Goal: Task Accomplishment & Management: Manage account settings

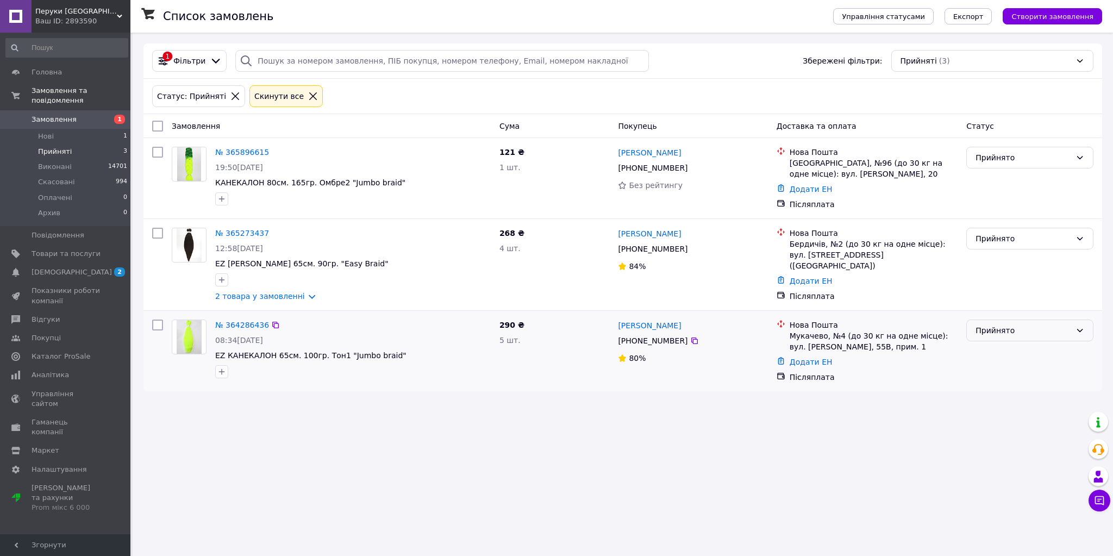
click at [1000, 331] on div "Прийнято" at bounding box center [1023, 330] width 96 height 12
click at [997, 374] on li "Скасовано" at bounding box center [1029, 375] width 126 height 20
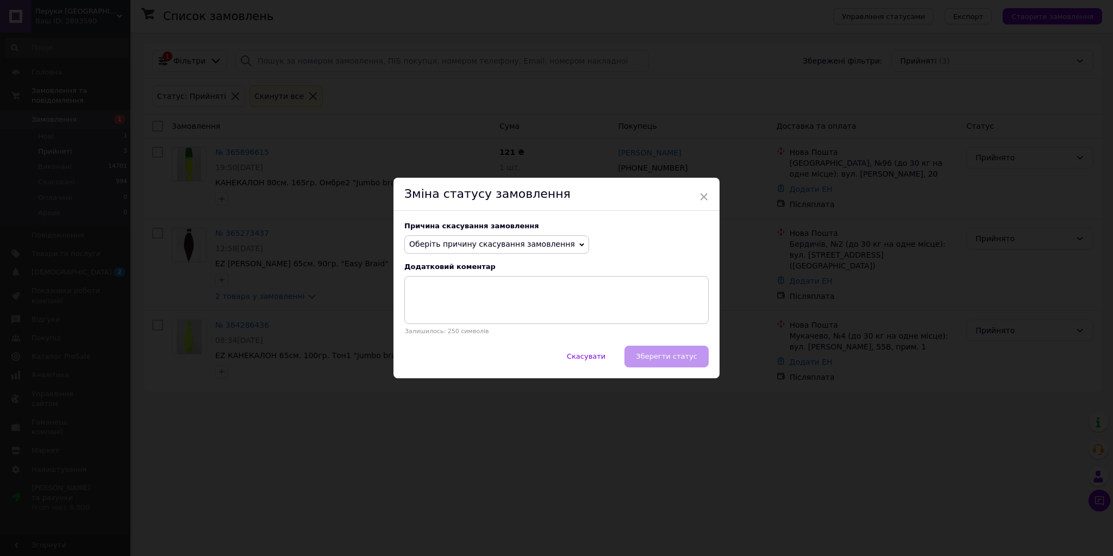
click at [507, 248] on span "Оберіть причину скасування замовлення" at bounding box center [492, 244] width 166 height 9
click at [467, 342] on li "Не вдається додзвонитися" at bounding box center [497, 342] width 184 height 15
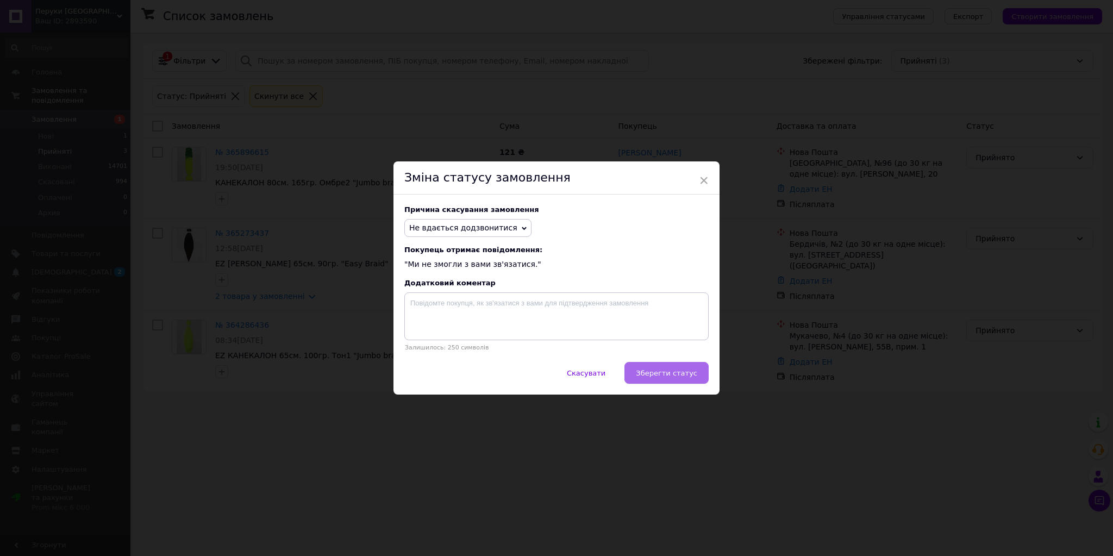
click at [683, 369] on button "Зберегти статус" at bounding box center [666, 373] width 84 height 22
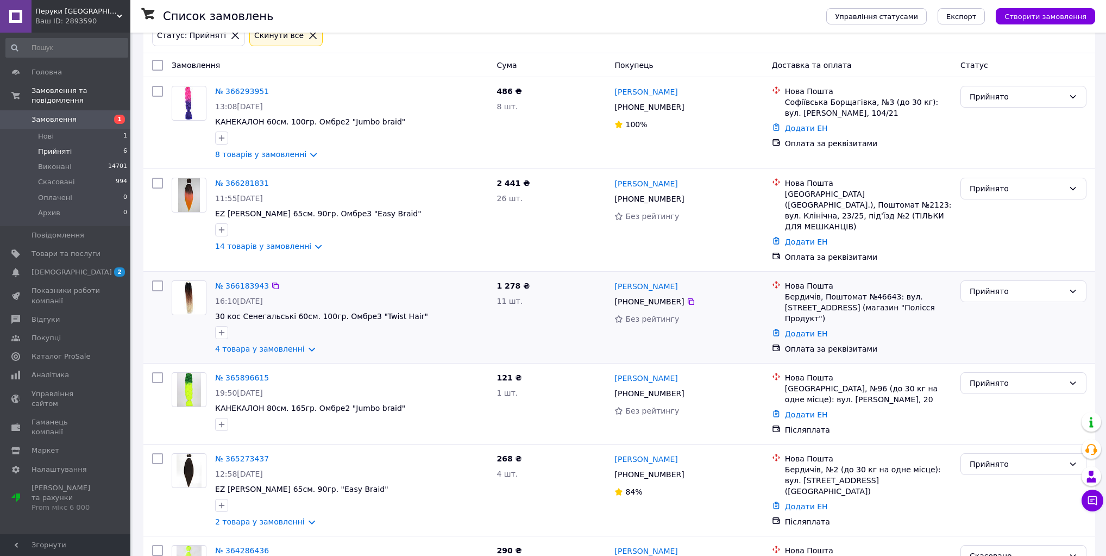
scroll to position [122, 0]
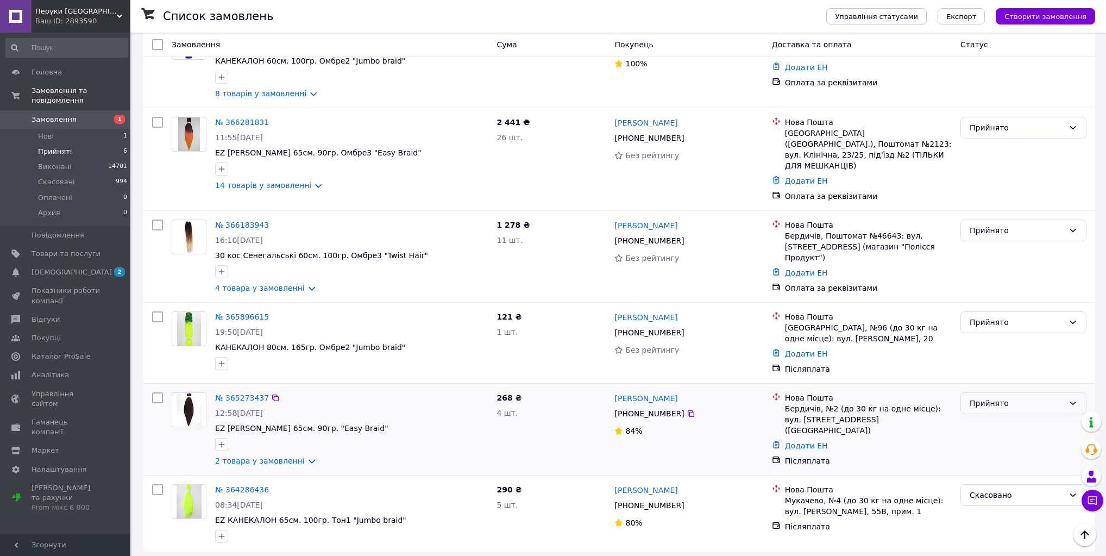
click at [988, 398] on div "Прийнято" at bounding box center [1017, 403] width 95 height 12
click at [977, 438] on li "Скасовано" at bounding box center [1023, 438] width 125 height 20
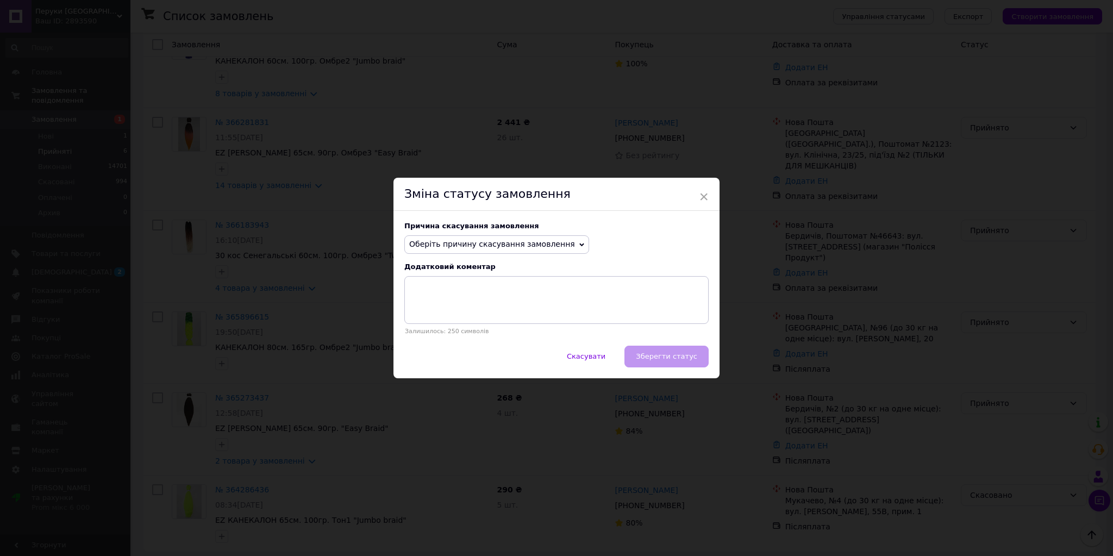
click at [502, 247] on span "Оберіть причину скасування замовлення" at bounding box center [492, 244] width 166 height 9
click at [476, 346] on li "Не вдається додзвонитися" at bounding box center [497, 342] width 184 height 15
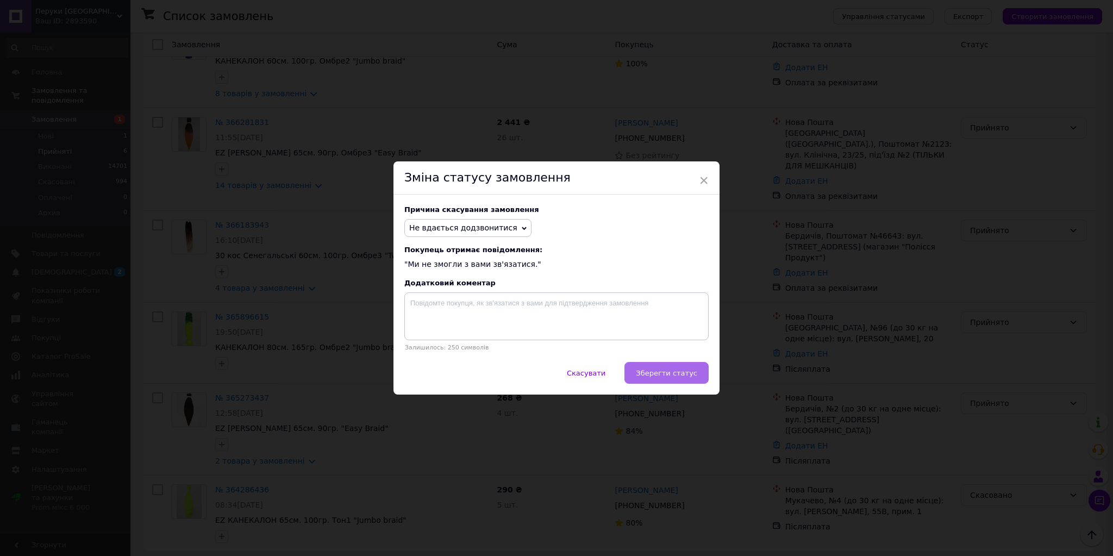
click at [682, 373] on span "Зберегти статус" at bounding box center [666, 373] width 61 height 8
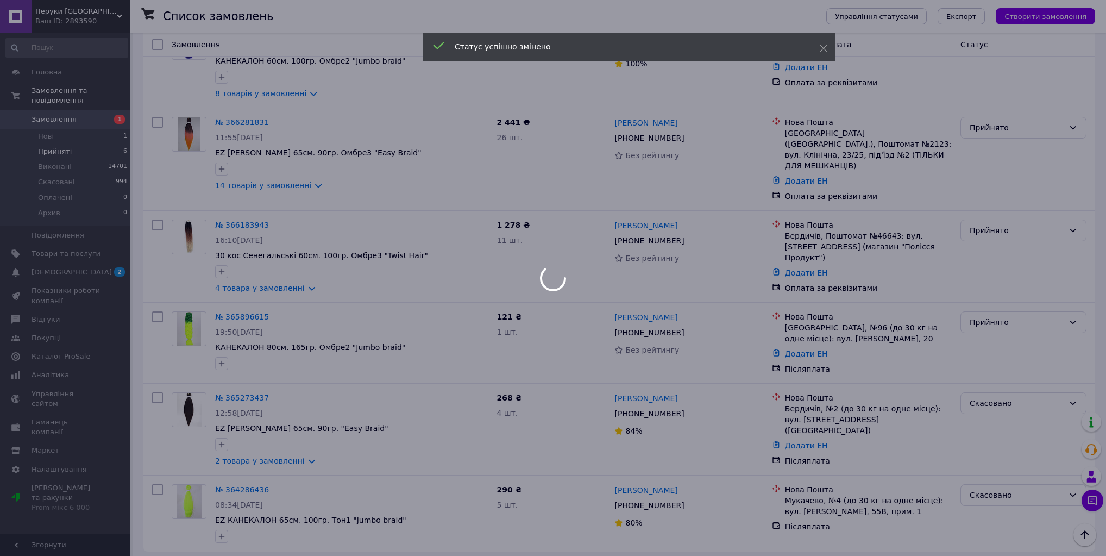
scroll to position [45, 0]
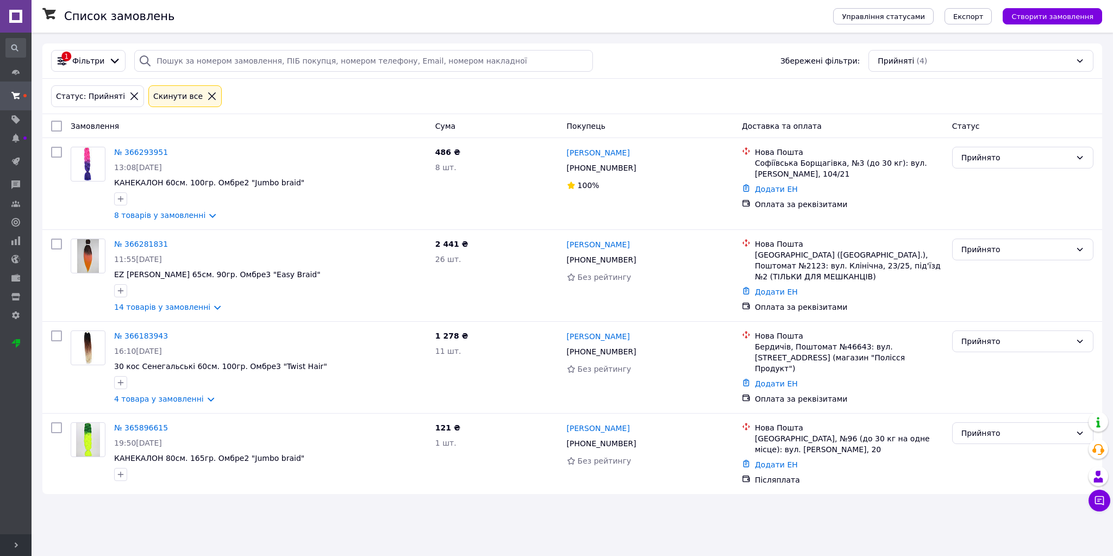
click at [55, 126] on input "checkbox" at bounding box center [56, 126] width 11 height 11
checkbox input "true"
click at [53, 430] on input "checkbox" at bounding box center [56, 427] width 11 height 11
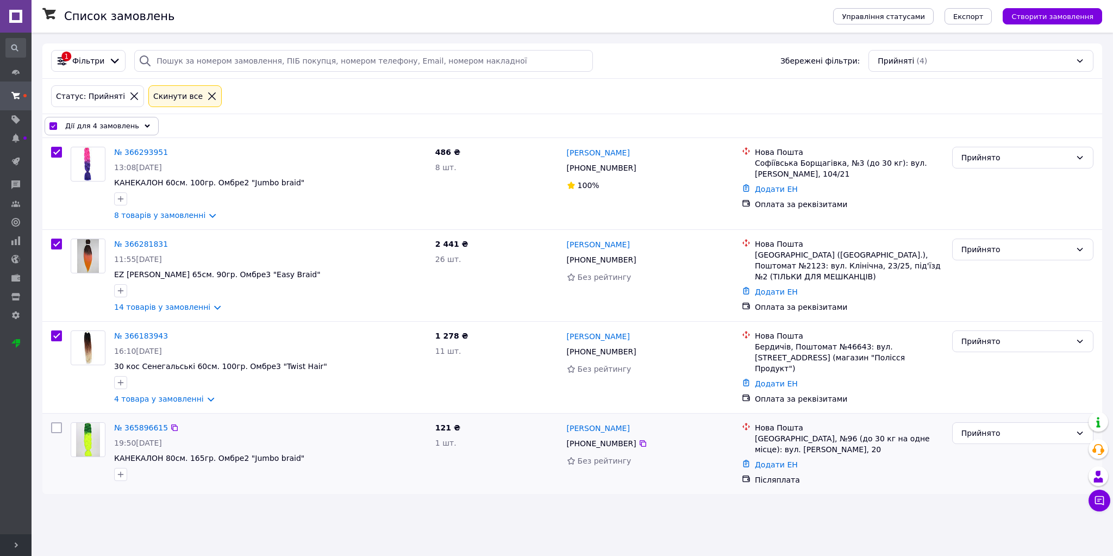
checkbox input "false"
click at [133, 126] on div "Дії для 3 замовлень" at bounding box center [102, 126] width 114 height 18
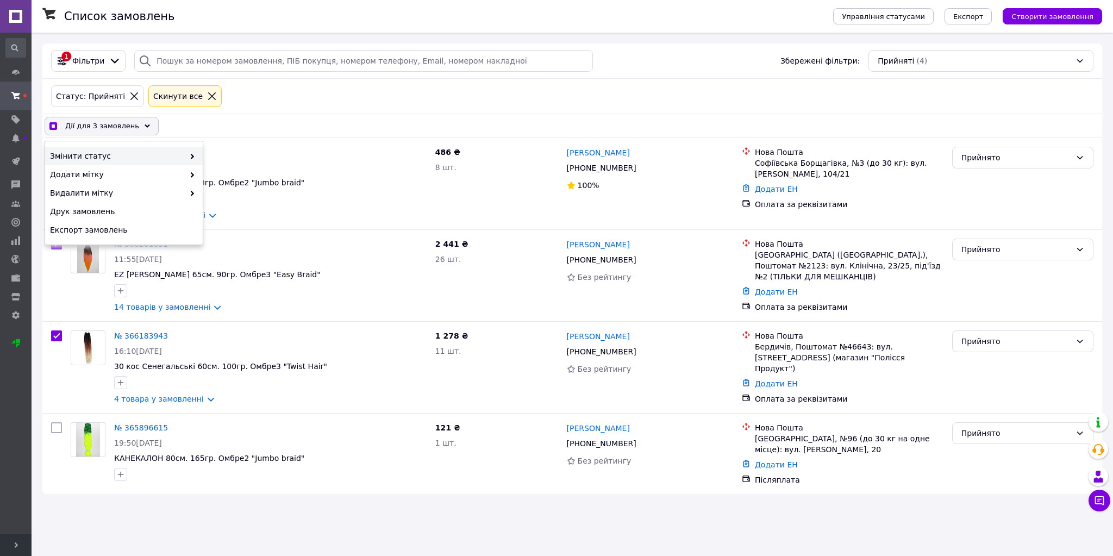
click at [185, 158] on span at bounding box center [189, 155] width 11 height 11
checkbox input "true"
click at [245, 179] on div "Виконано" at bounding box center [282, 174] width 158 height 18
checkbox input "false"
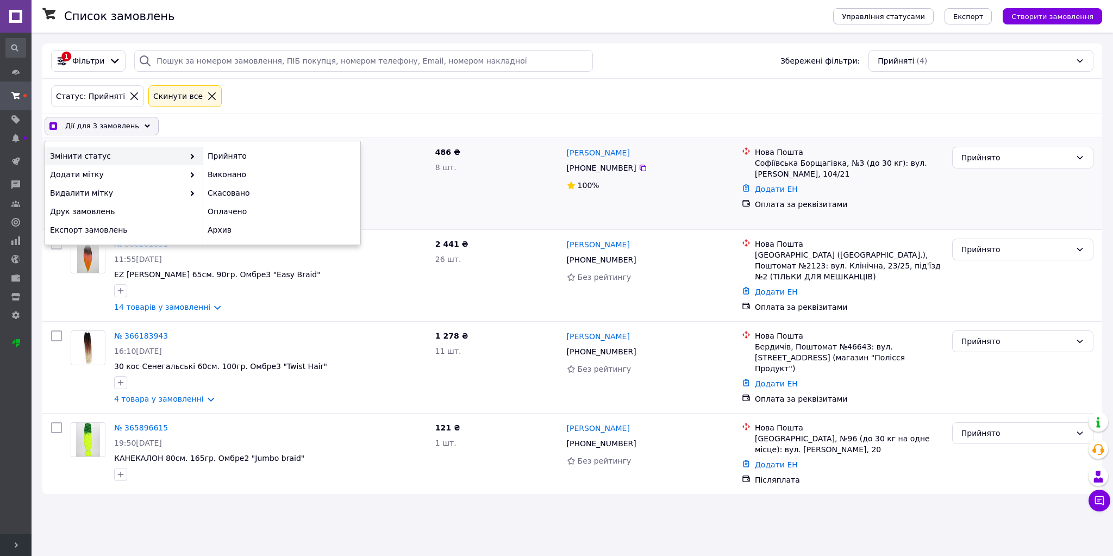
checkbox input "false"
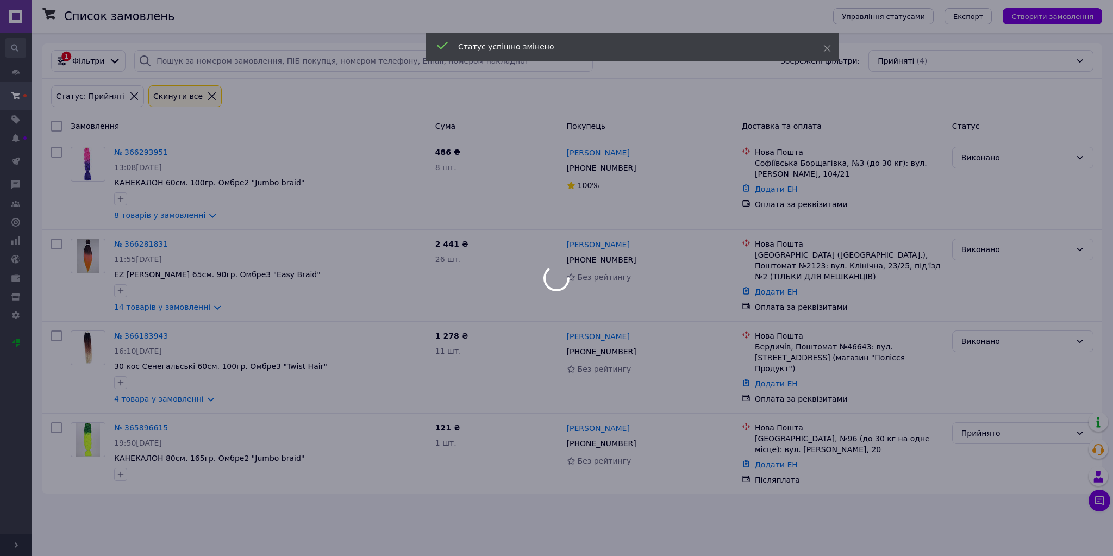
click at [12, 542] on div at bounding box center [556, 278] width 1113 height 556
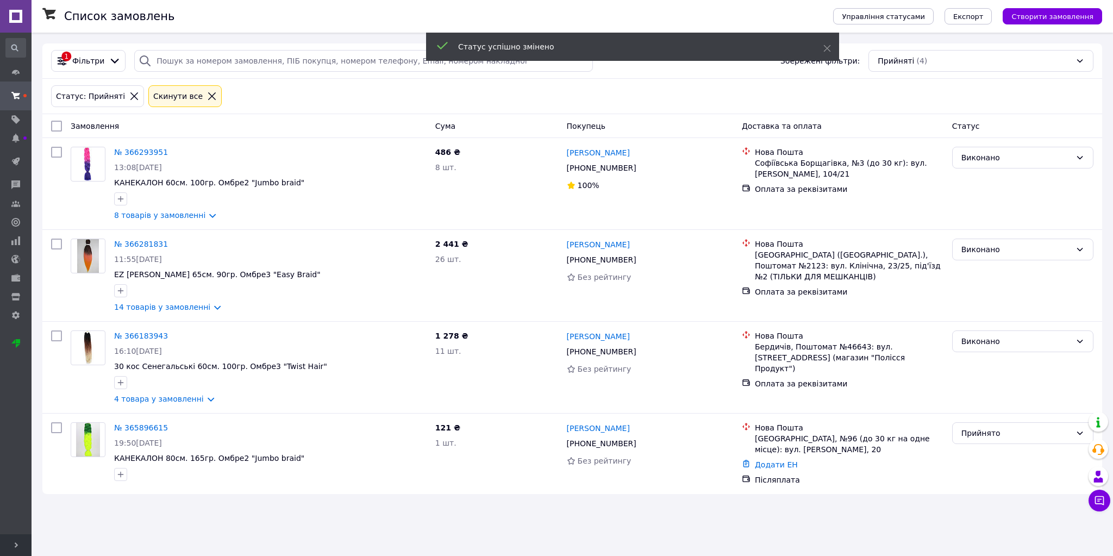
click at [17, 543] on icon at bounding box center [16, 544] width 5 height 5
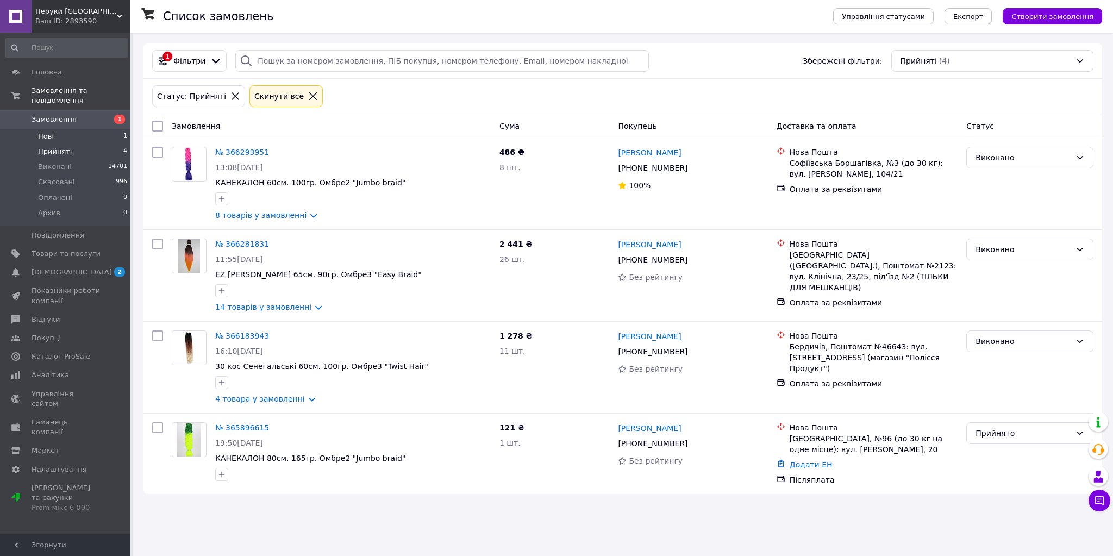
click at [50, 131] on span "Нові" at bounding box center [46, 136] width 16 height 10
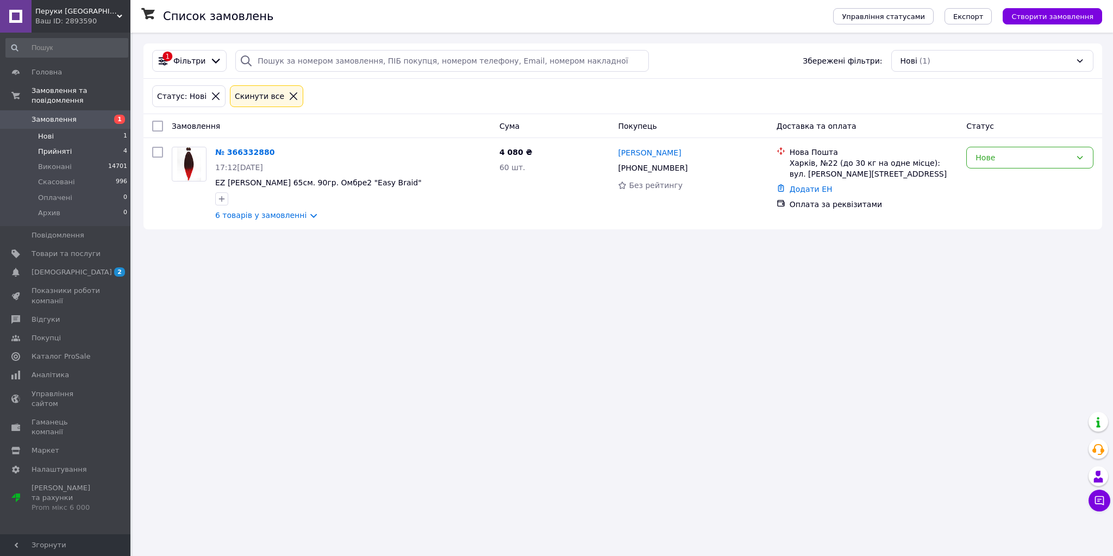
click at [54, 147] on span "Прийняті" at bounding box center [55, 152] width 34 height 10
